Goal: Task Accomplishment & Management: Use online tool/utility

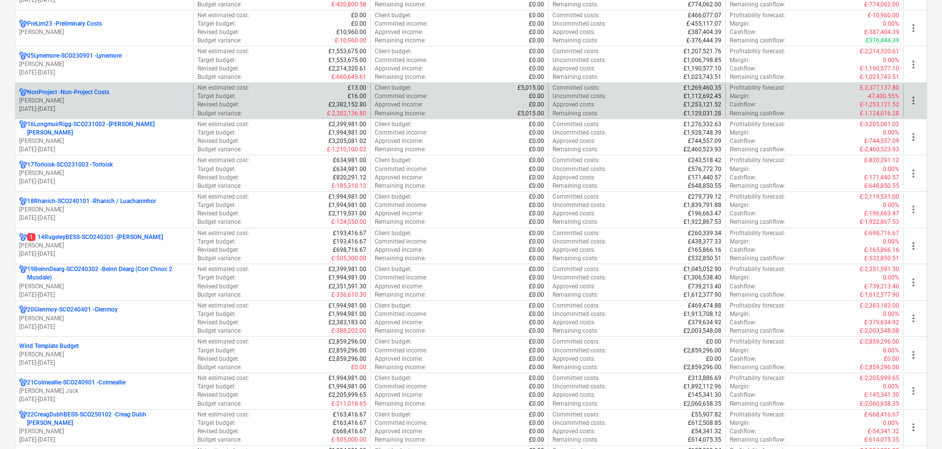
scroll to position [640, 0]
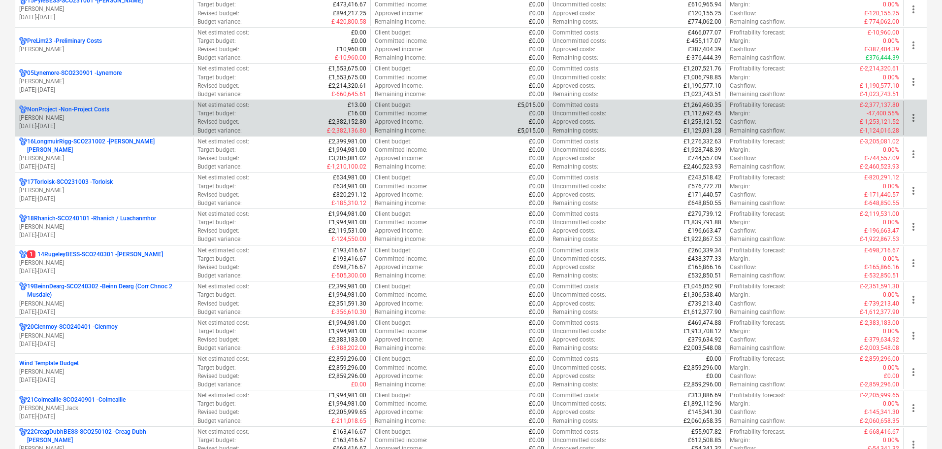
click at [99, 127] on p "01.03.2024 - 31.07.2025" at bounding box center [104, 126] width 170 height 8
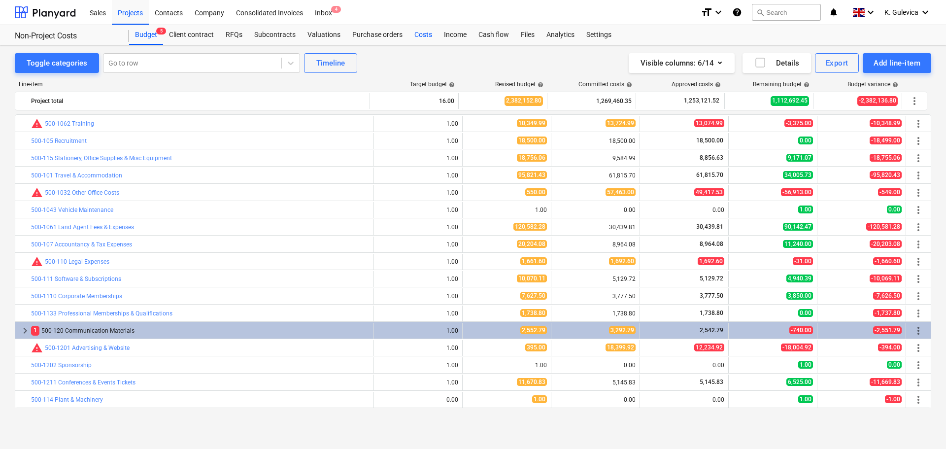
click at [427, 38] on div "Costs" at bounding box center [423, 35] width 30 height 20
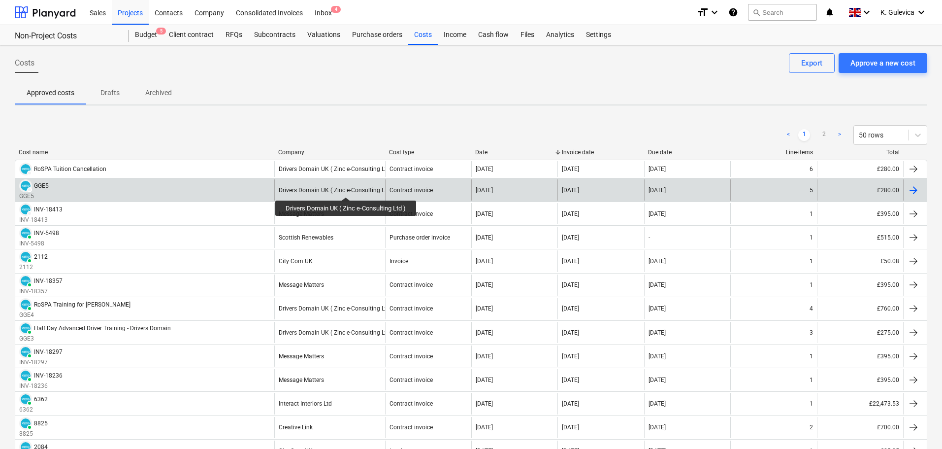
click at [347, 188] on div "Drivers Domain UK ( Zinc e-Consulting Ltd )" at bounding box center [336, 190] width 115 height 7
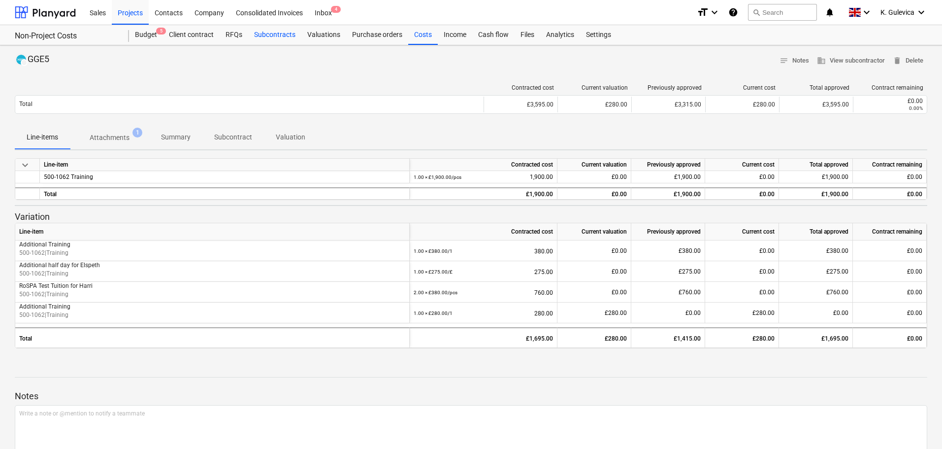
click at [265, 35] on div "Subcontracts" at bounding box center [274, 35] width 53 height 20
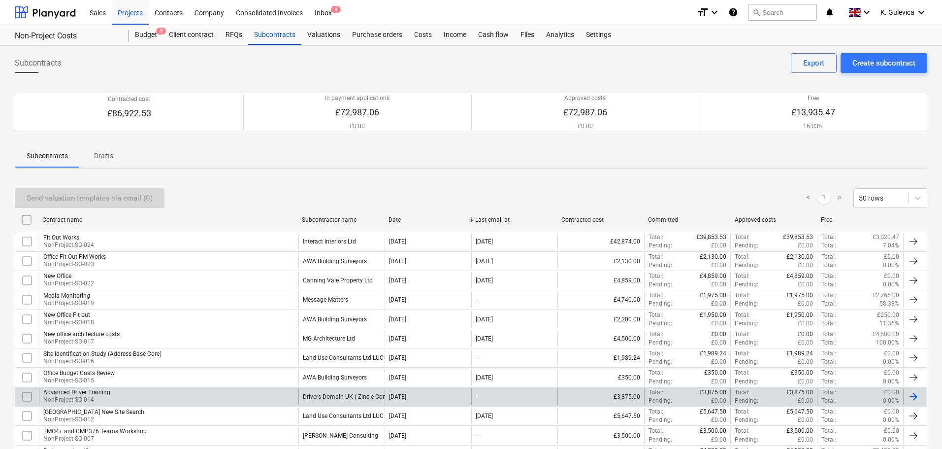
click at [325, 394] on div "Drivers Domain UK ( Zinc e-Consulting Ltd )" at bounding box center [360, 396] width 115 height 7
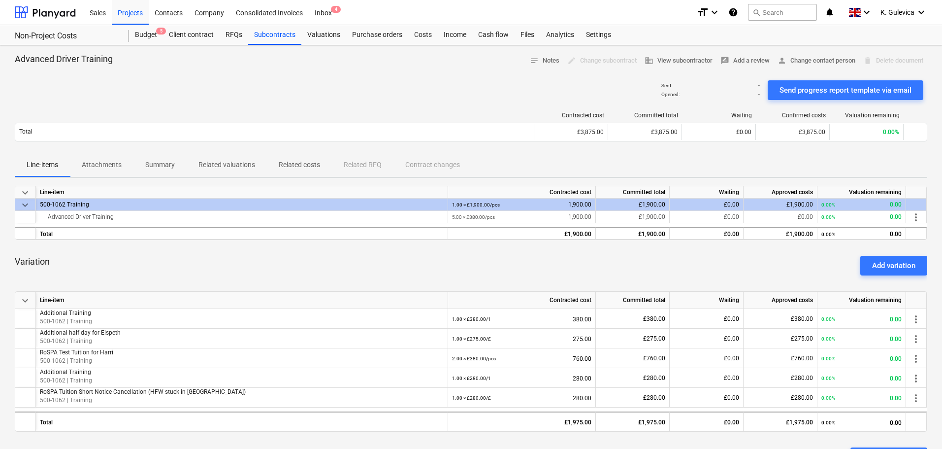
click at [437, 167] on div "Line-items Attachments Summary Related valuations Related costs Related RFQ Con…" at bounding box center [471, 165] width 913 height 24
drag, startPoint x: 428, startPoint y: 159, endPoint x: 410, endPoint y: 164, distance: 18.4
click at [425, 159] on div "Line-items Attachments Summary Related valuations Related costs Related RFQ Con…" at bounding box center [471, 165] width 913 height 24
drag, startPoint x: 74, startPoint y: 164, endPoint x: 88, endPoint y: 167, distance: 14.1
click at [76, 165] on span "Attachments" at bounding box center [102, 165] width 64 height 16
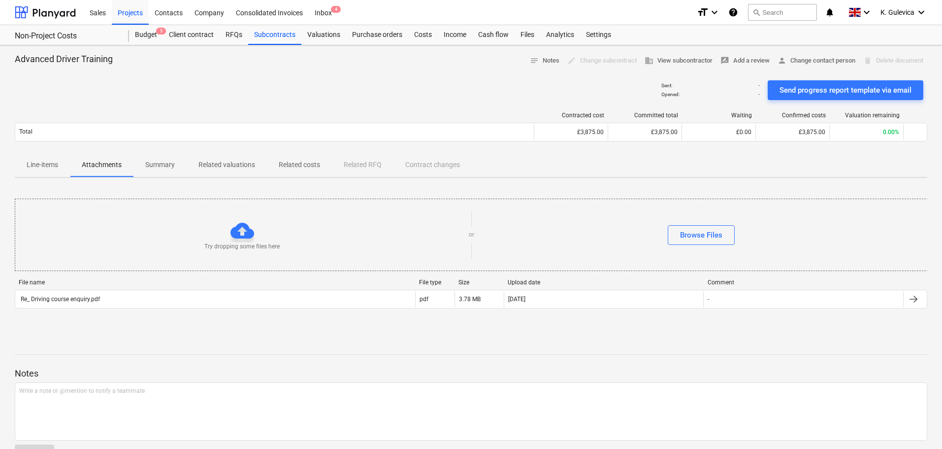
click at [419, 161] on div "Line-items Attachments Summary Related valuations Related costs Related RFQ Con…" at bounding box center [471, 165] width 913 height 24
drag, startPoint x: 24, startPoint y: 161, endPoint x: 41, endPoint y: 165, distance: 17.1
click at [24, 162] on span "Line-items" at bounding box center [42, 165] width 55 height 16
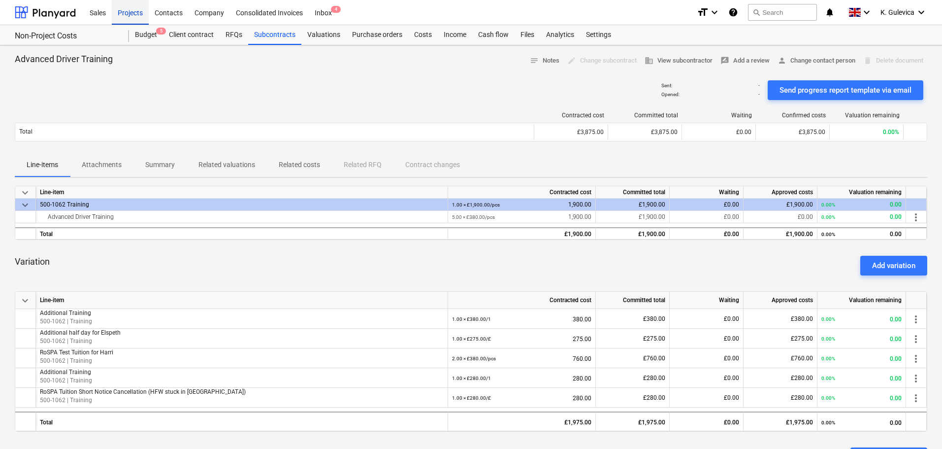
click at [128, 13] on div "Projects" at bounding box center [130, 12] width 37 height 25
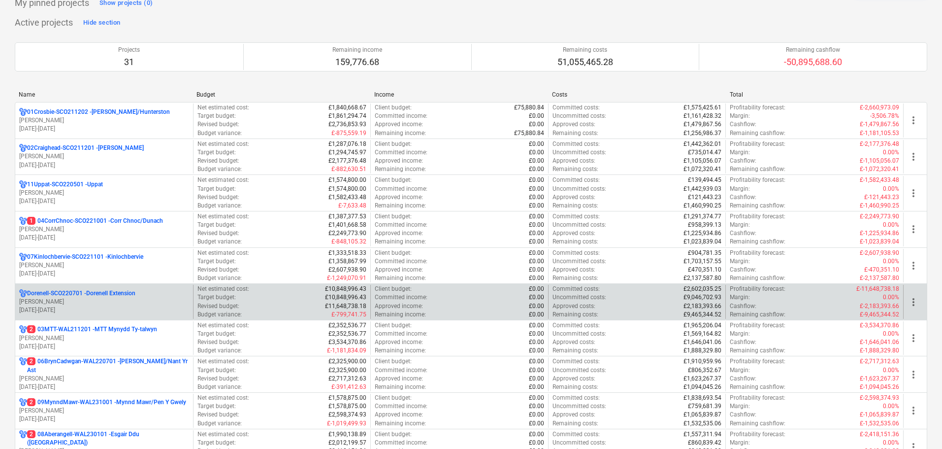
scroll to position [148, 0]
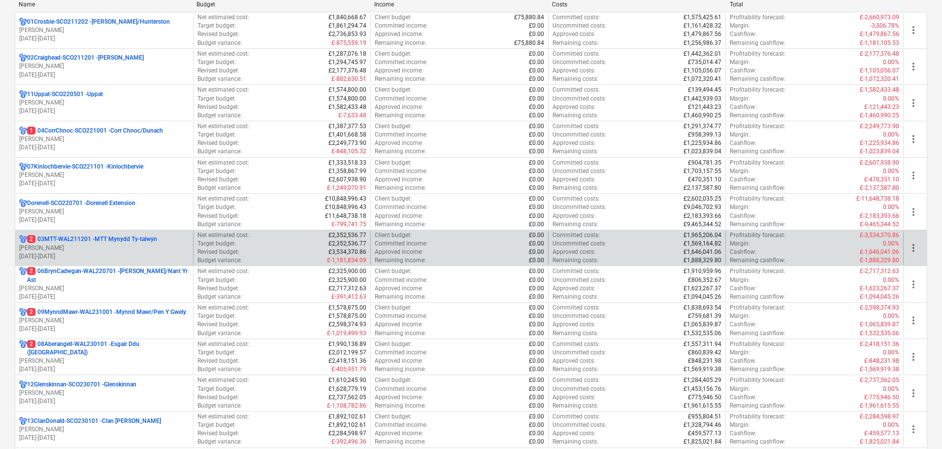
click at [70, 249] on p "L. Walker" at bounding box center [104, 248] width 170 height 8
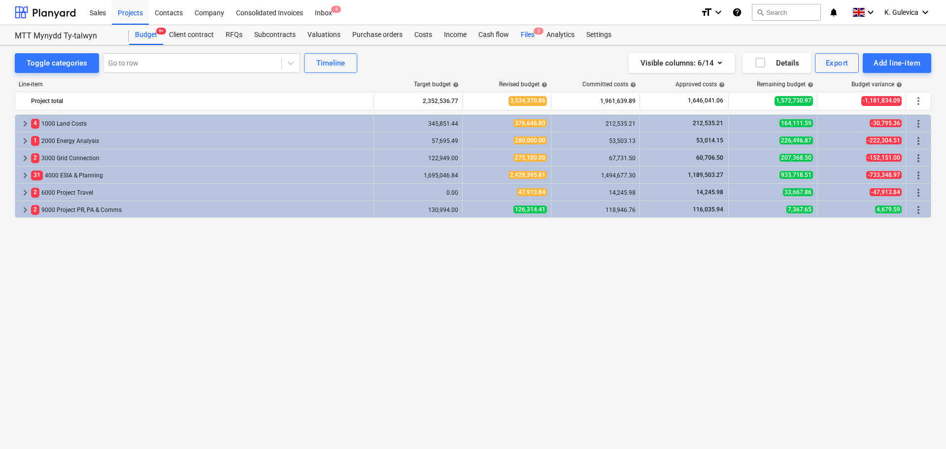
click at [527, 33] on div "Files 2" at bounding box center [528, 35] width 26 height 20
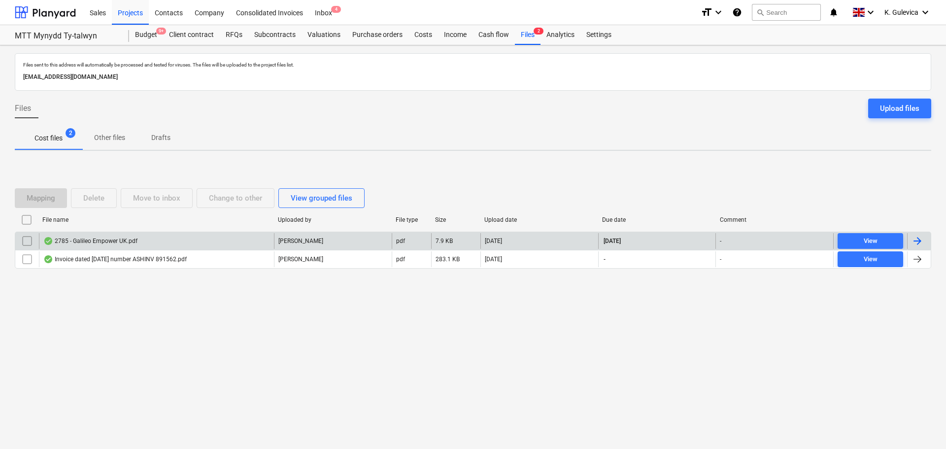
click at [178, 244] on div "2785 - Galileo Empower UK.pdf" at bounding box center [156, 241] width 235 height 16
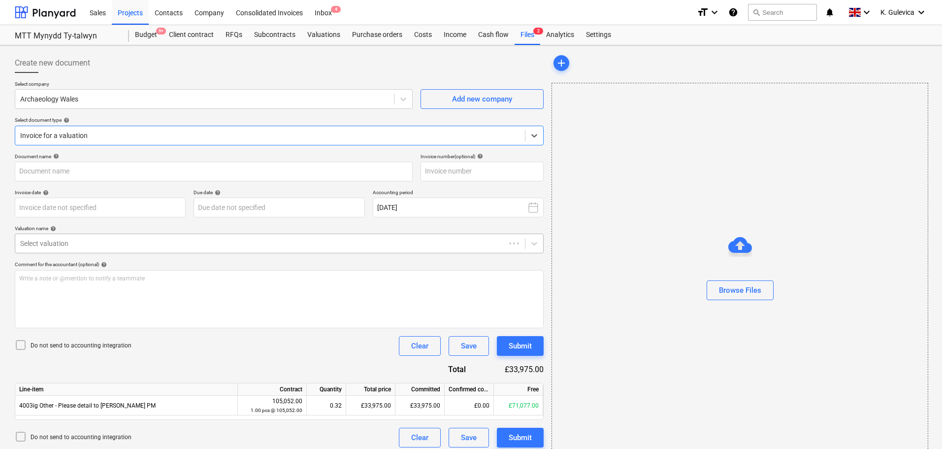
type input "2785"
type input "[DATE]"
type input "30 Oct 2025"
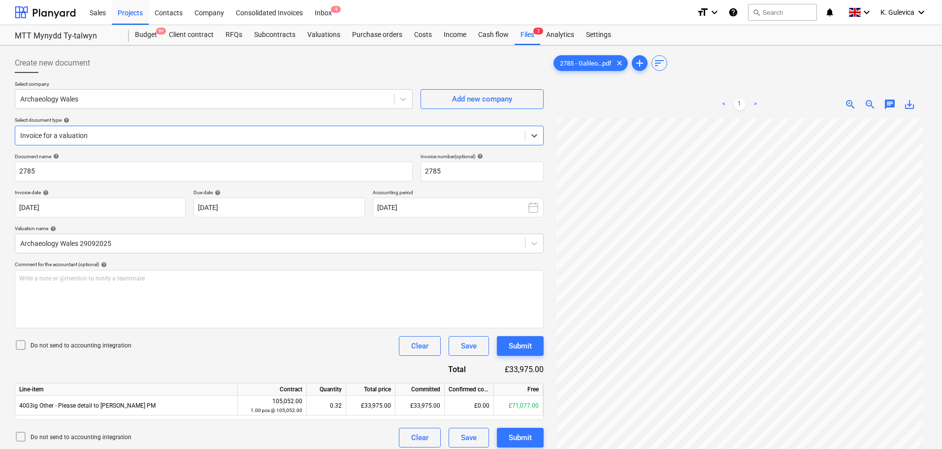
scroll to position [99, 0]
click at [524, 437] on div "Submit" at bounding box center [520, 437] width 23 height 13
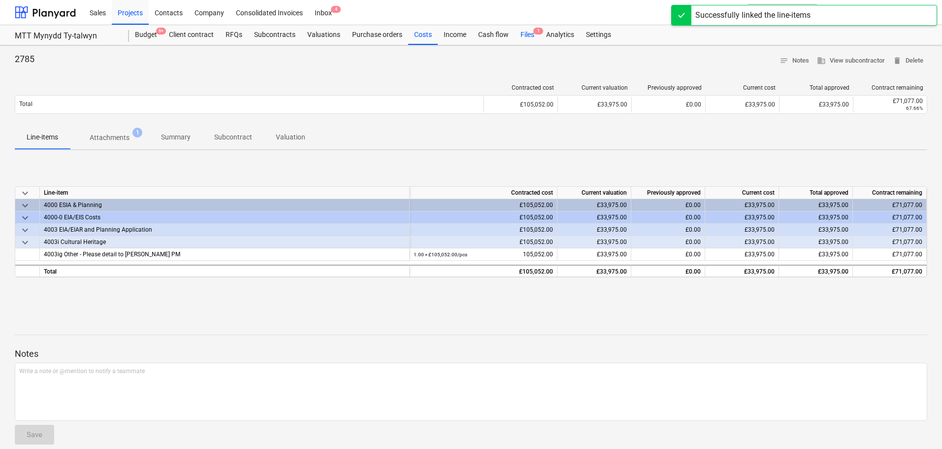
drag, startPoint x: 529, startPoint y: 32, endPoint x: 528, endPoint y: 44, distance: 12.3
click at [529, 32] on div "Files 1" at bounding box center [528, 35] width 26 height 20
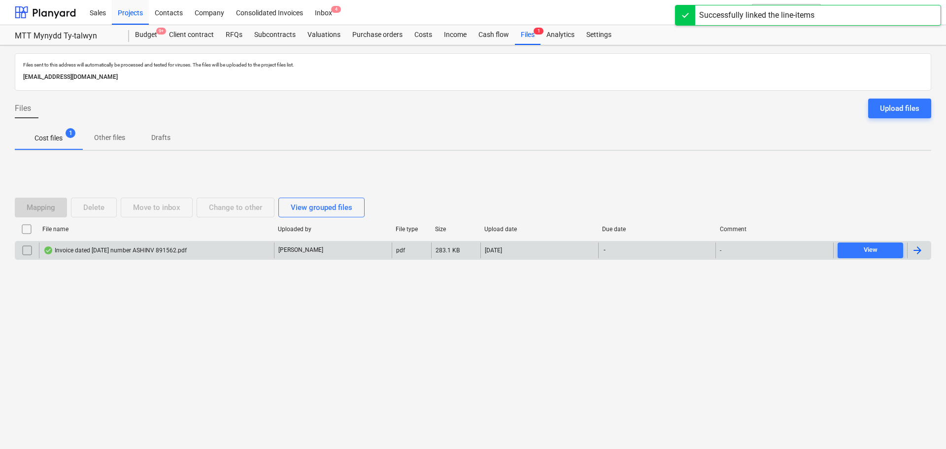
click at [251, 252] on div "Invoice dated 30 September 2025 number ASHINV 891562.pdf" at bounding box center [156, 250] width 235 height 16
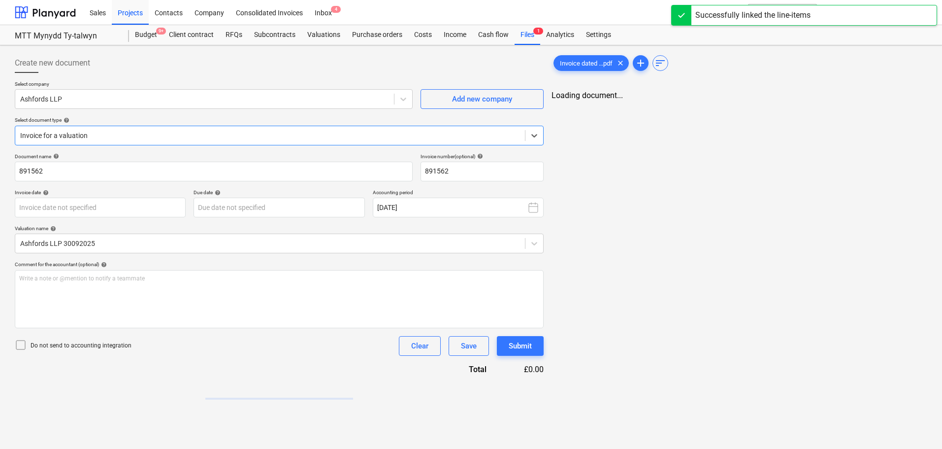
type input "891562"
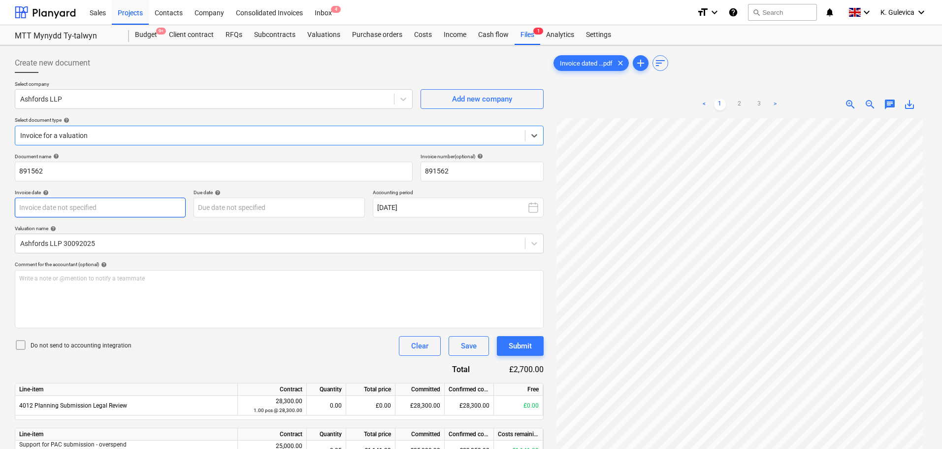
click at [42, 203] on body "Sales Projects Contacts Company Consolidated Invoices Inbox 4 format_size keybo…" at bounding box center [471, 224] width 942 height 449
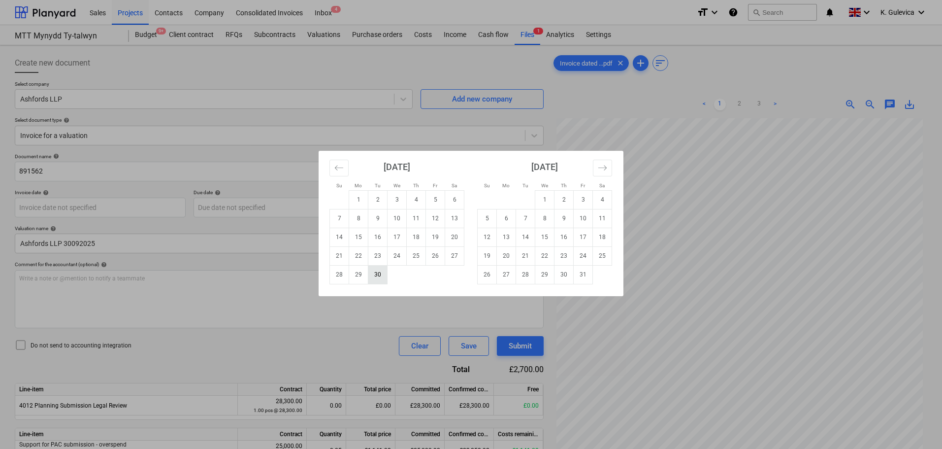
click at [374, 280] on td "30" at bounding box center [377, 274] width 19 height 19
type input "[DATE]"
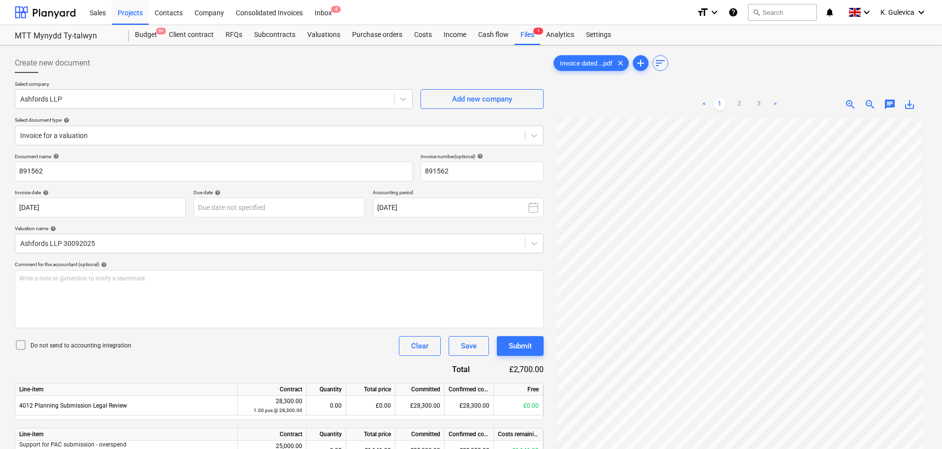
scroll to position [99, 0]
click at [259, 205] on body "Sales Projects Contacts Company Consolidated Invoices Inbox 4 format_size keybo…" at bounding box center [471, 224] width 942 height 449
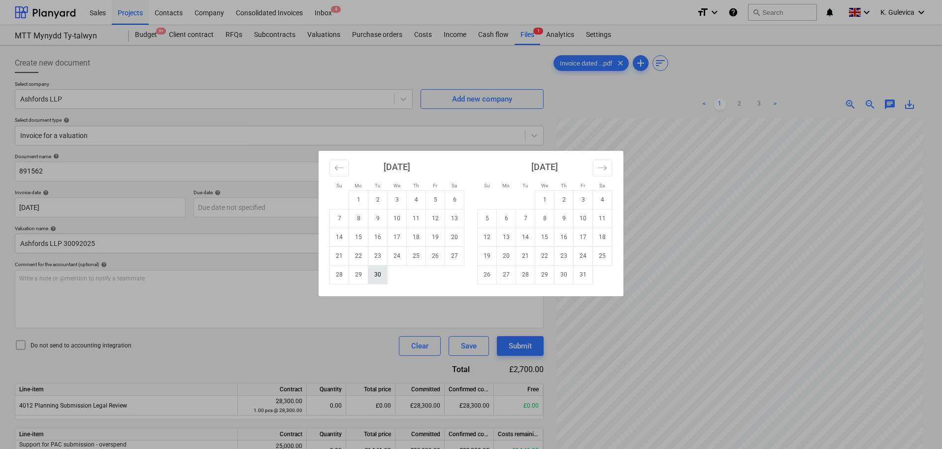
click at [375, 274] on td "30" at bounding box center [377, 274] width 19 height 19
type input "[DATE]"
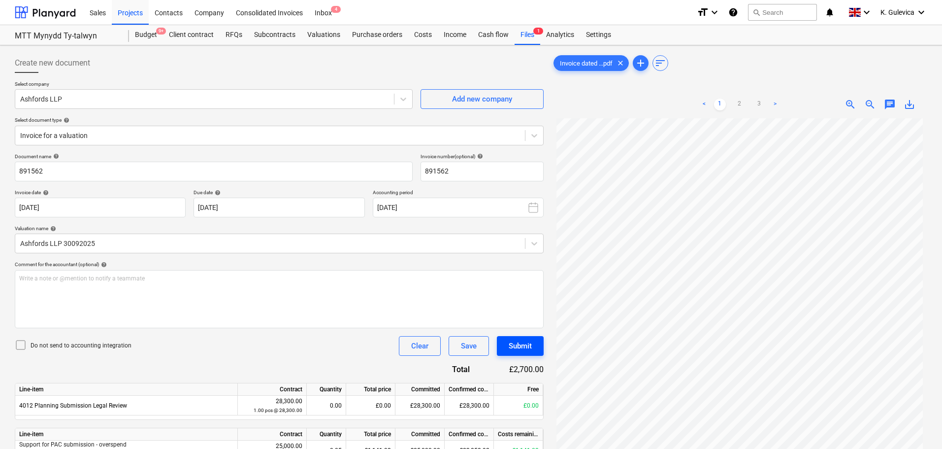
click at [520, 348] on div "Submit" at bounding box center [520, 345] width 23 height 13
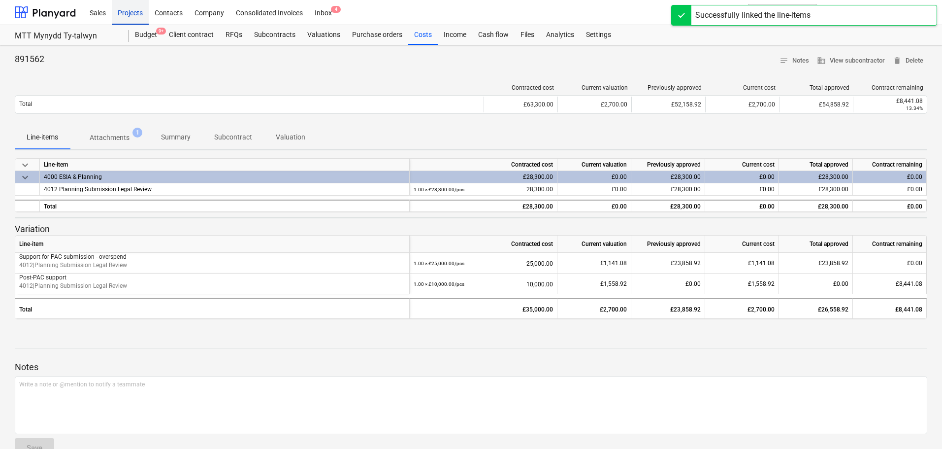
click at [133, 11] on div "Projects" at bounding box center [130, 12] width 37 height 25
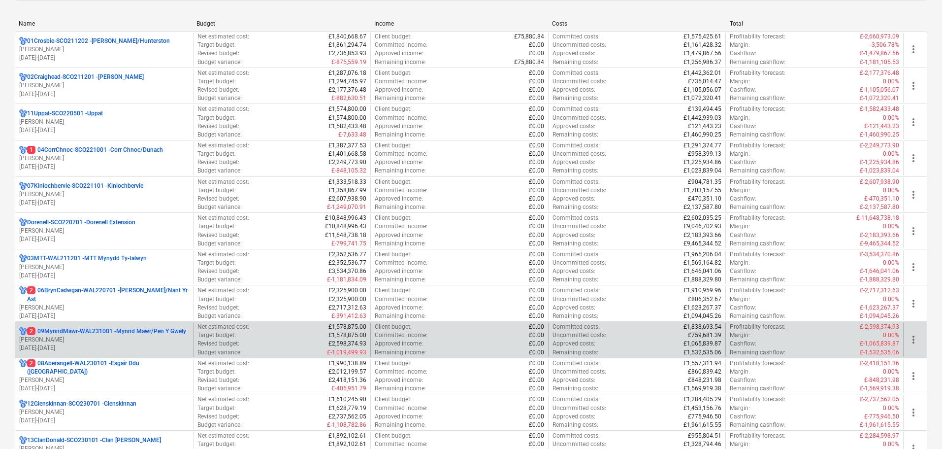
scroll to position [148, 0]
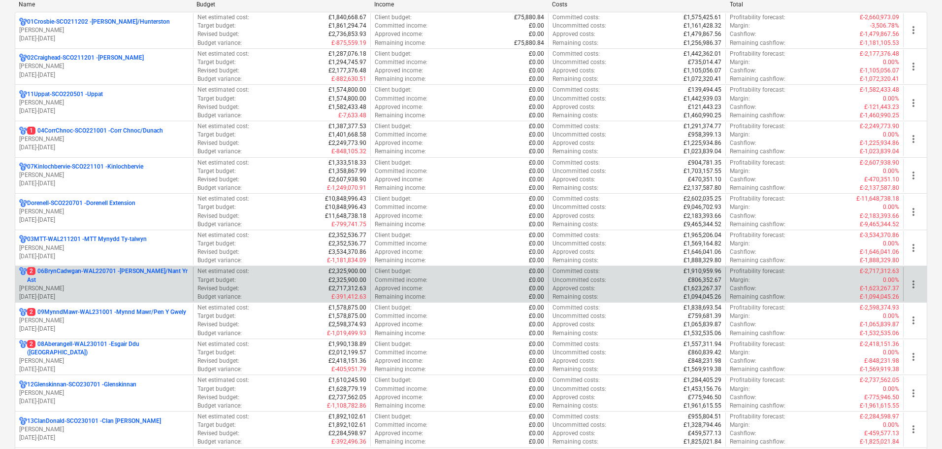
click at [80, 272] on p "2 06BrynCadwgan-WAL220701 - Bryn Cadwgan/Nant Yr Ast" at bounding box center [108, 275] width 162 height 17
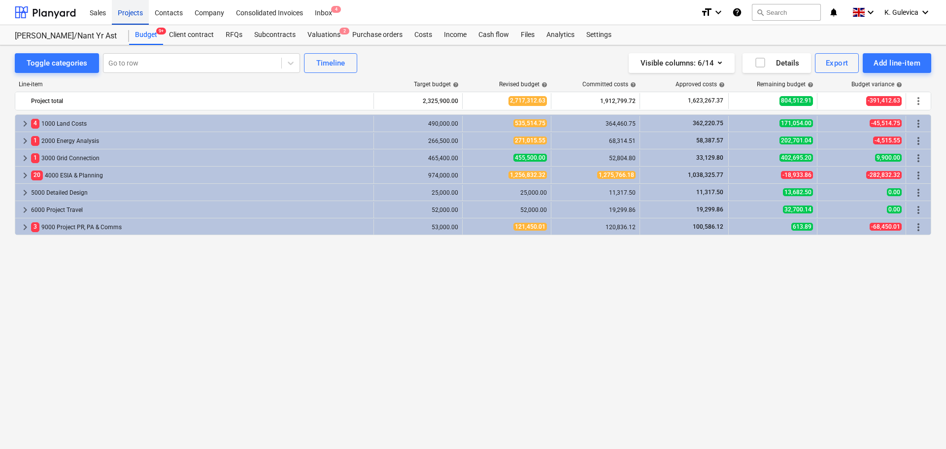
click at [141, 13] on div "Projects" at bounding box center [130, 12] width 37 height 25
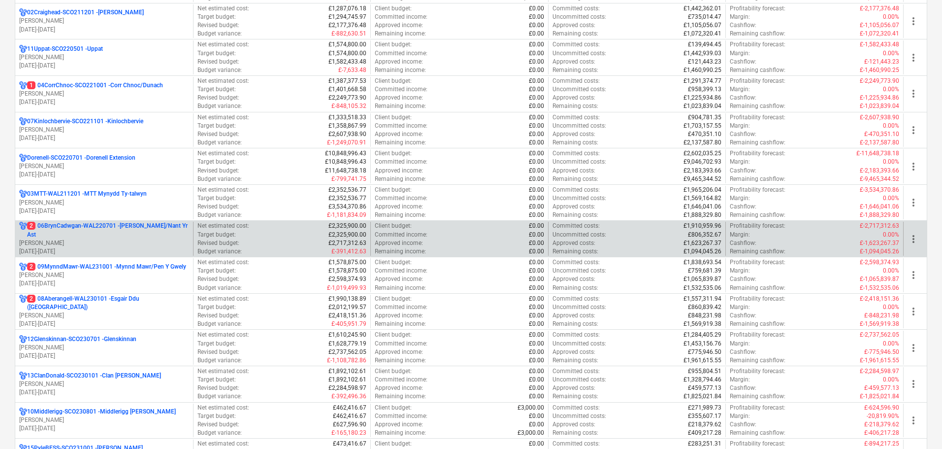
scroll to position [197, 0]
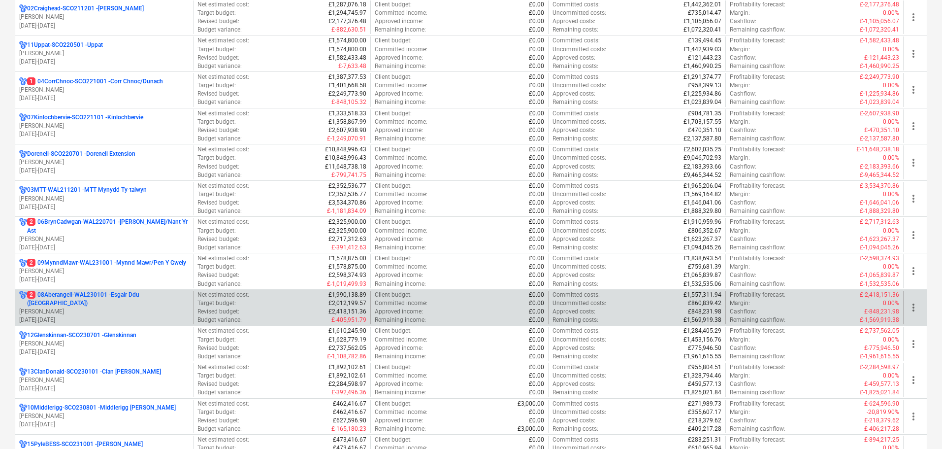
click at [77, 316] on p "01.04.2023 - 31.03.2027" at bounding box center [104, 320] width 170 height 8
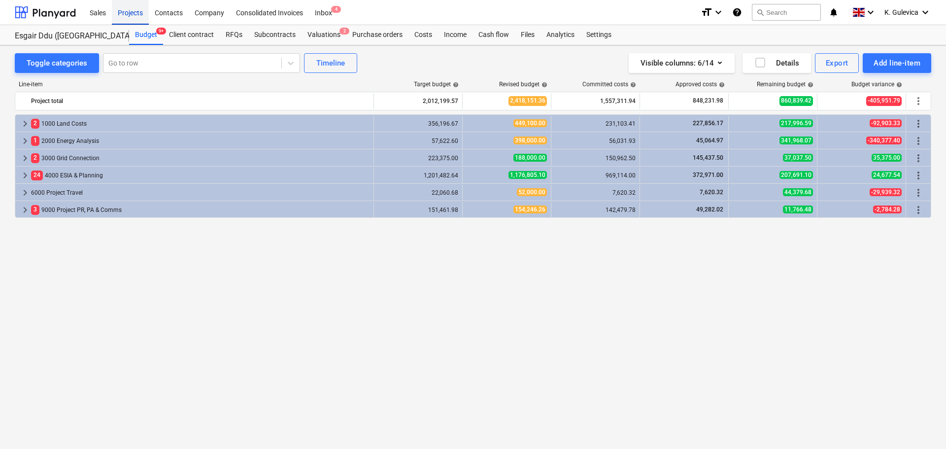
click at [126, 11] on div "Projects" at bounding box center [130, 12] width 37 height 25
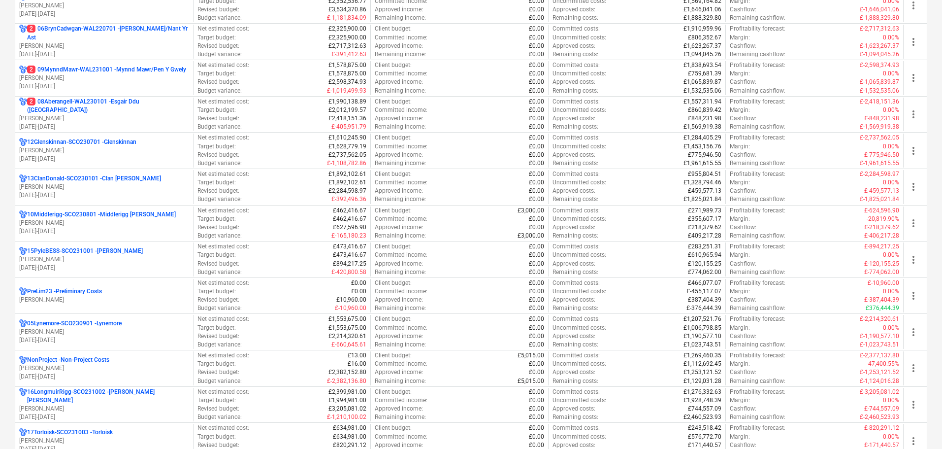
scroll to position [542, 0]
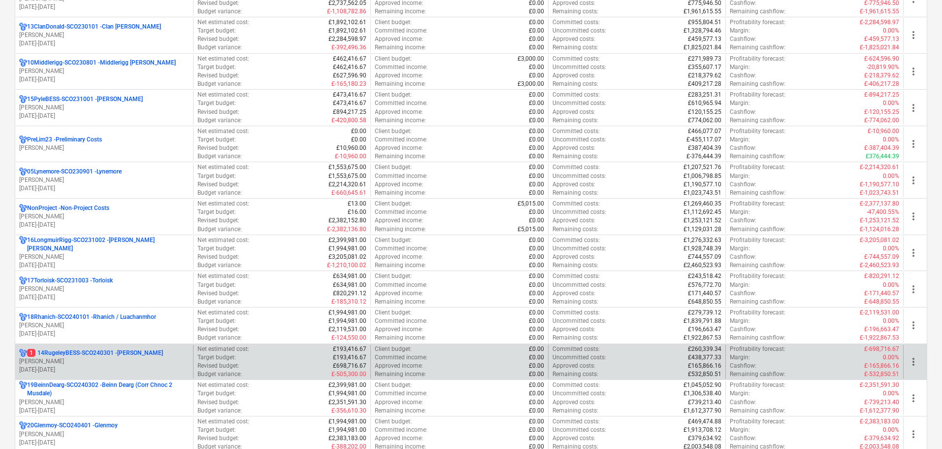
click at [90, 369] on p "01.04.2023 - 31.03.2027" at bounding box center [104, 369] width 170 height 8
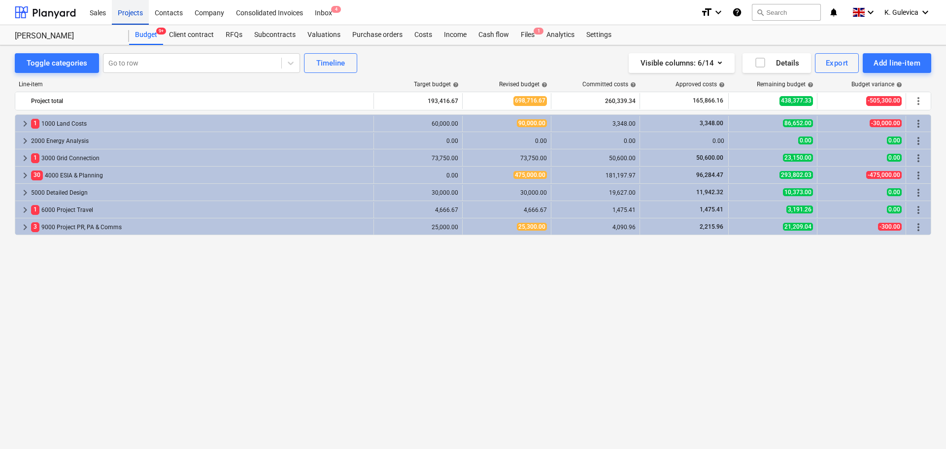
click at [129, 18] on div "Projects" at bounding box center [130, 12] width 37 height 25
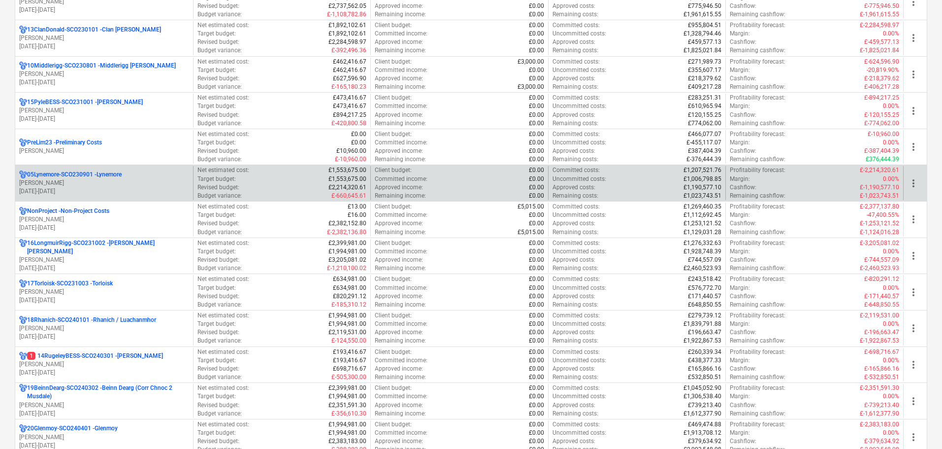
scroll to position [591, 0]
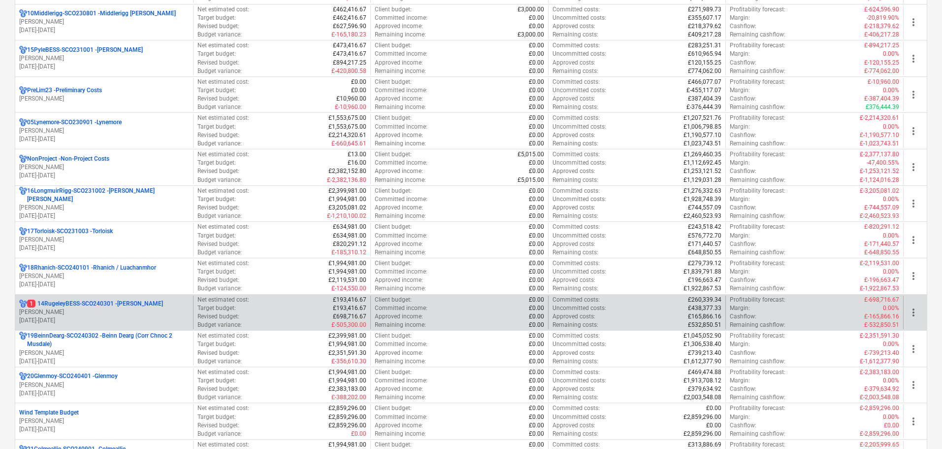
click at [102, 323] on p "01.04.2023 - 31.03.2027" at bounding box center [104, 320] width 170 height 8
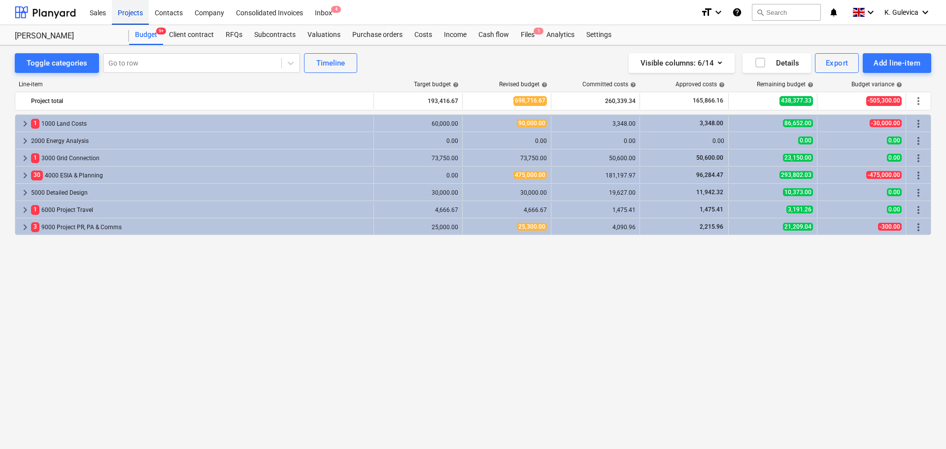
click at [126, 12] on div "Projects" at bounding box center [130, 12] width 37 height 25
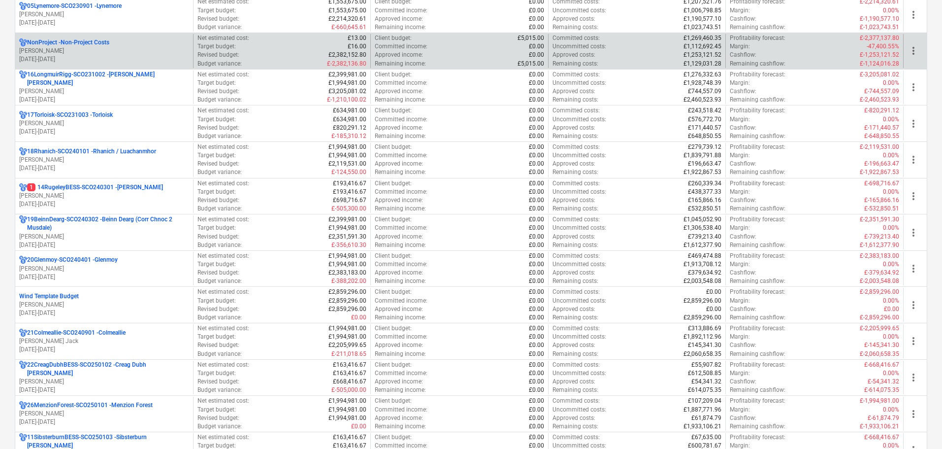
scroll to position [542, 0]
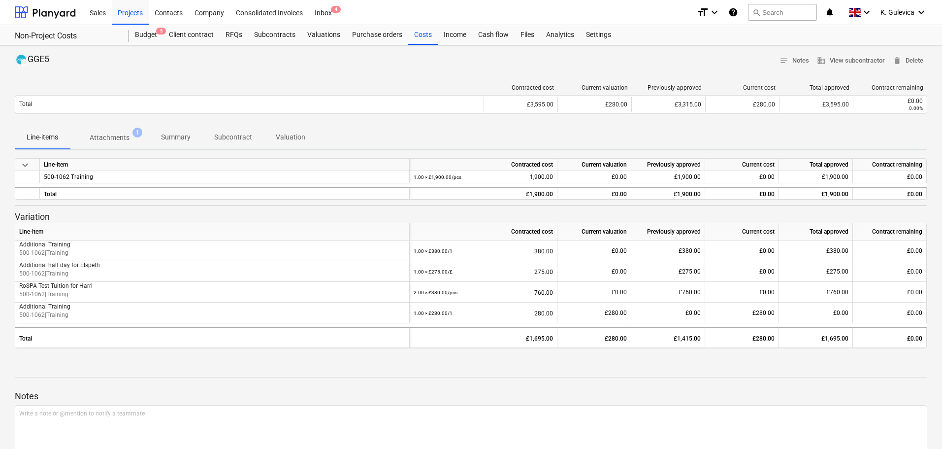
click at [174, 135] on p "Summary" at bounding box center [176, 137] width 30 height 10
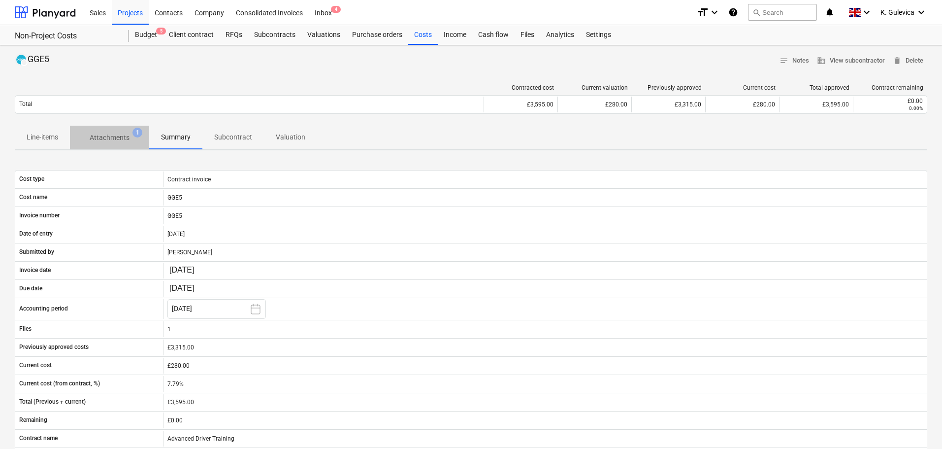
click at [98, 131] on span "Attachments 1" at bounding box center [109, 138] width 79 height 18
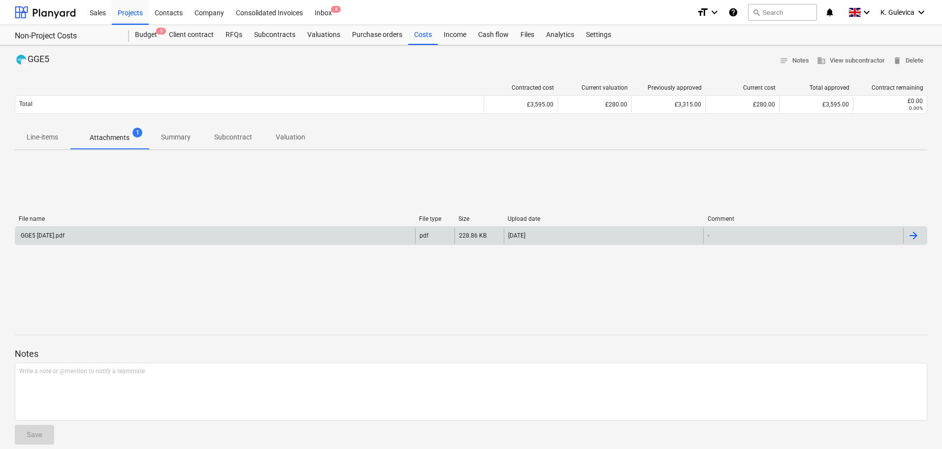
click at [65, 238] on div "GGE5 [DATE].pdf" at bounding box center [41, 235] width 45 height 7
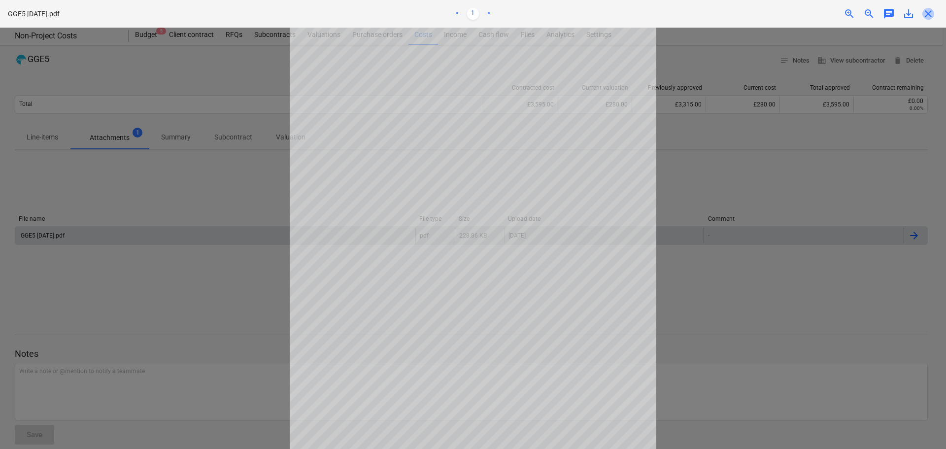
click at [930, 9] on span "close" at bounding box center [928, 14] width 12 height 12
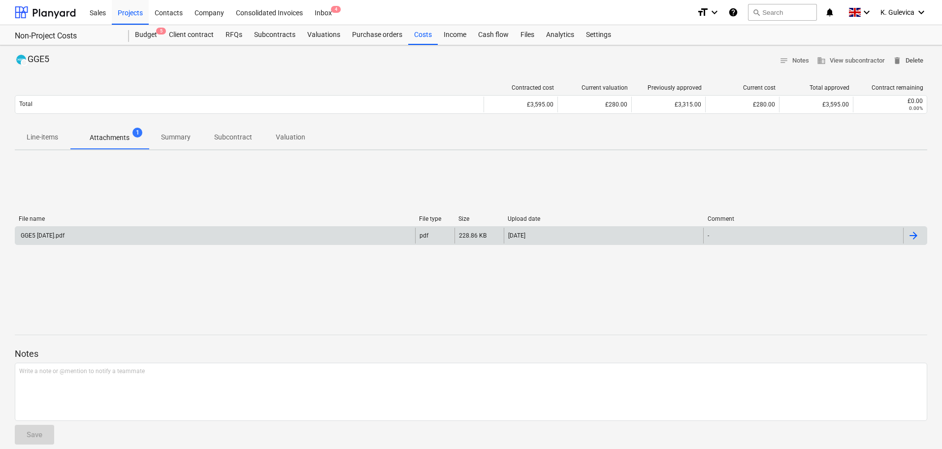
click at [908, 57] on span "delete Delete" at bounding box center [908, 60] width 31 height 11
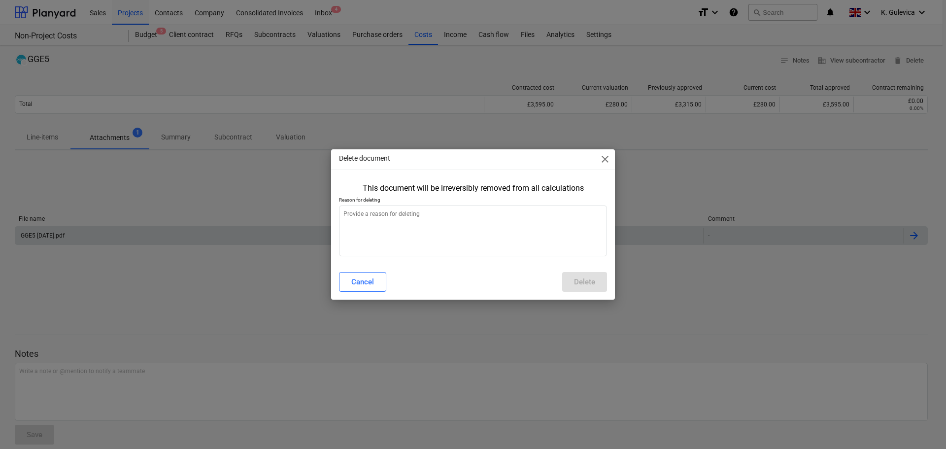
type textarea "x"
click at [467, 232] on textarea at bounding box center [473, 230] width 268 height 51
type textarea "E"
type textarea "x"
type textarea "En"
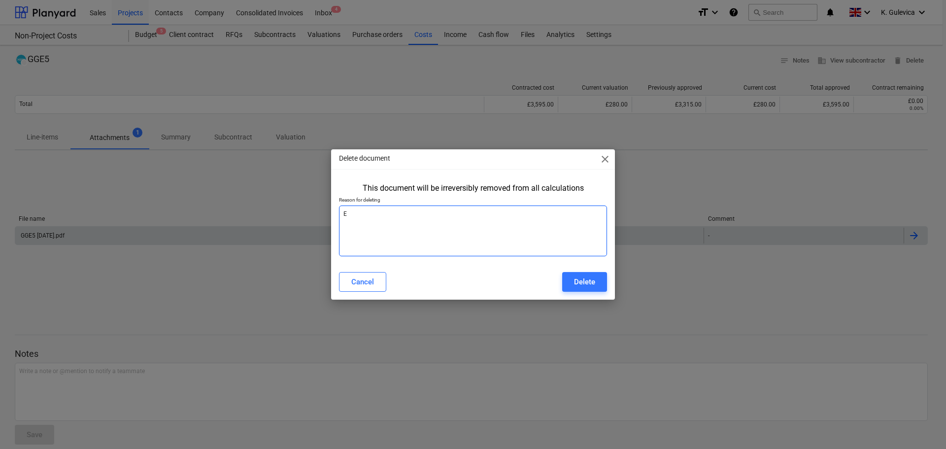
type textarea "x"
type textarea "Ent"
type textarea "x"
type textarea "Ente"
type textarea "x"
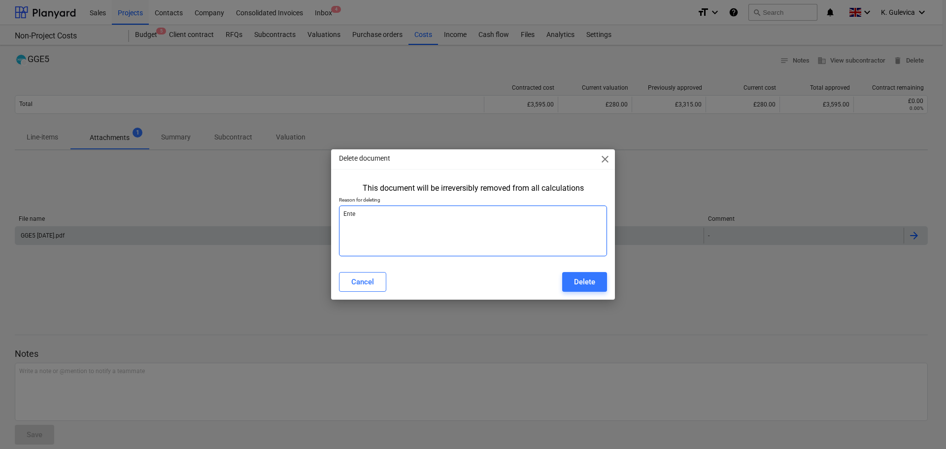
type textarea "Enter"
type textarea "x"
type textarea "Entere"
type textarea "x"
type textarea "Entered"
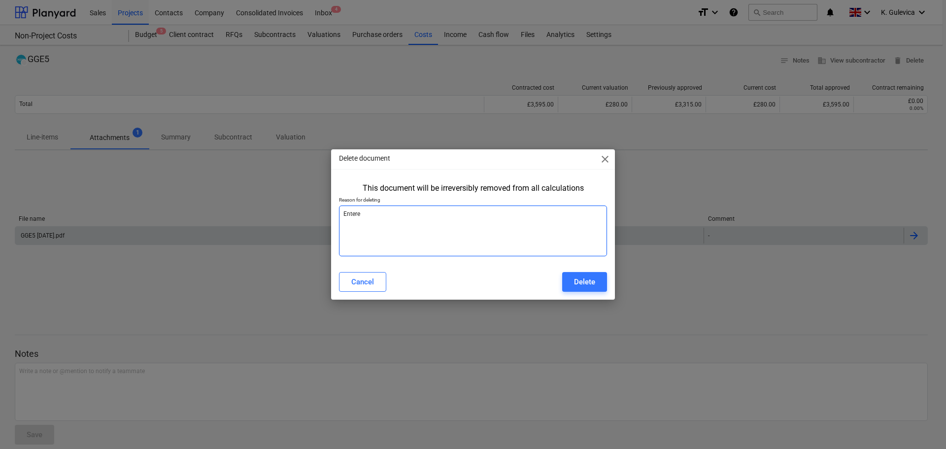
type textarea "x"
type textarea "Entered"
type textarea "x"
type textarea "Entered t"
type textarea "x"
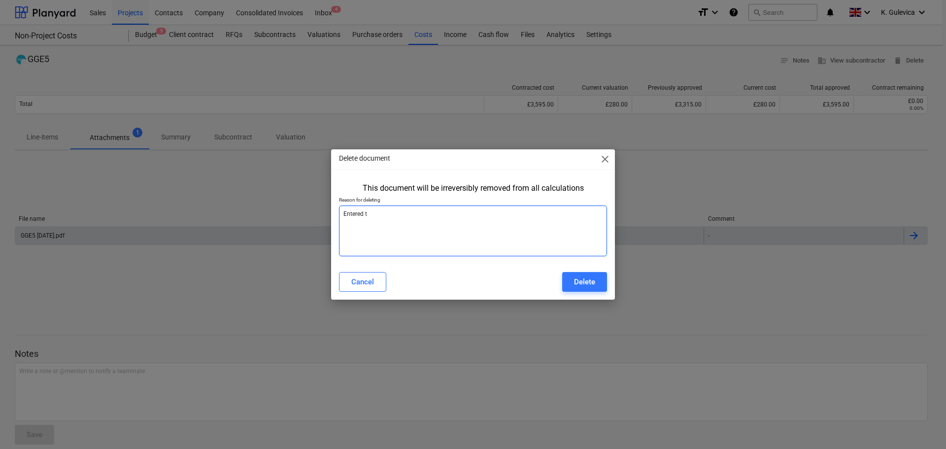
type textarea "Entered tw"
type textarea "x"
type textarea "Entered twi"
type textarea "x"
type textarea "Entered twic"
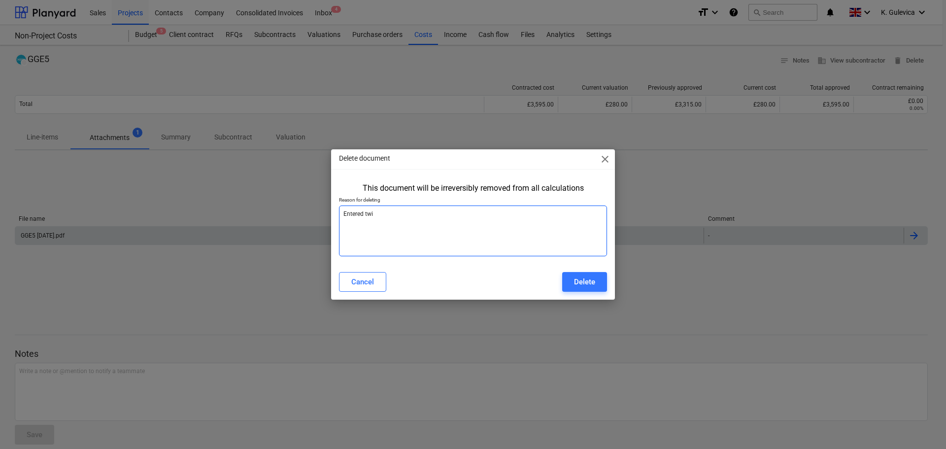
type textarea "x"
type textarea "Entered twice"
type textarea "x"
type textarea "Entered twice"
type textarea "x"
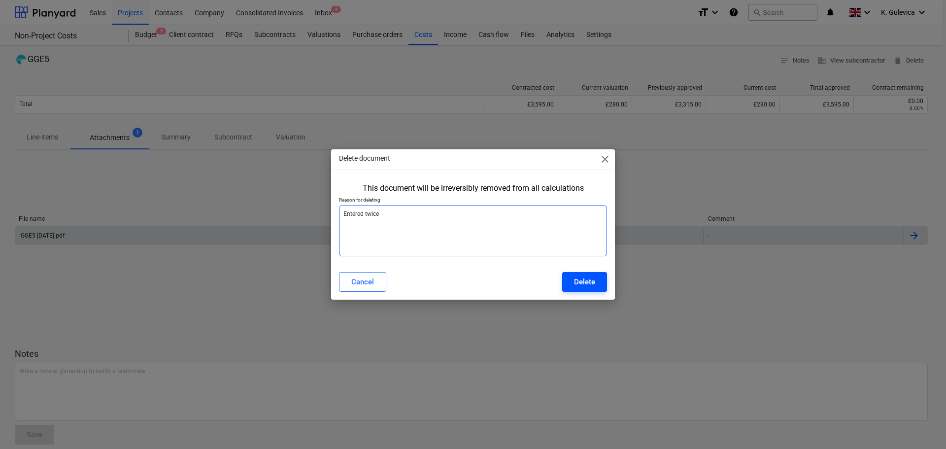
type textarea "Entered twice"
click at [592, 283] on div "Delete" at bounding box center [584, 281] width 21 height 13
type textarea "x"
